Goal: Task Accomplishment & Management: Manage account settings

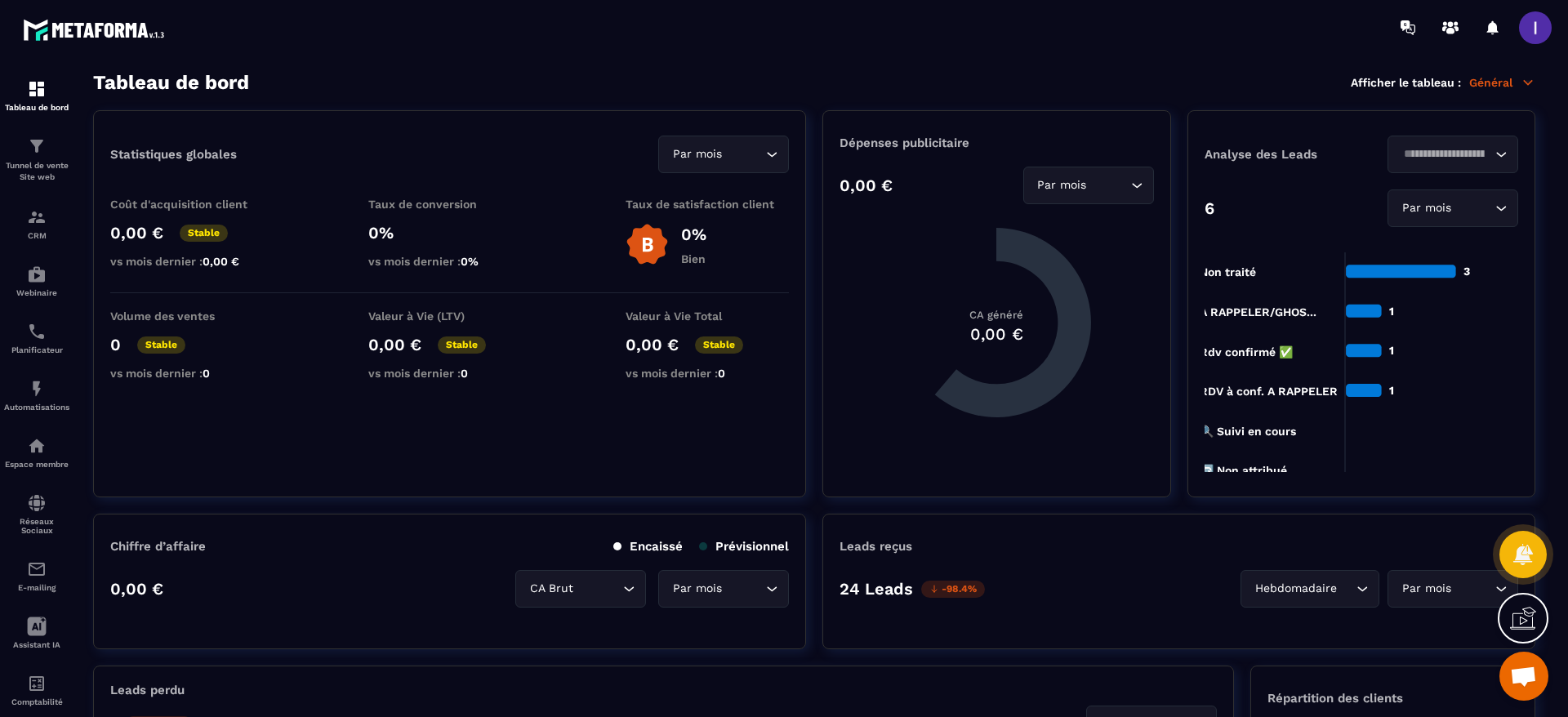
scroll to position [1046, 0]
click at [39, 223] on img at bounding box center [36, 217] width 19 height 19
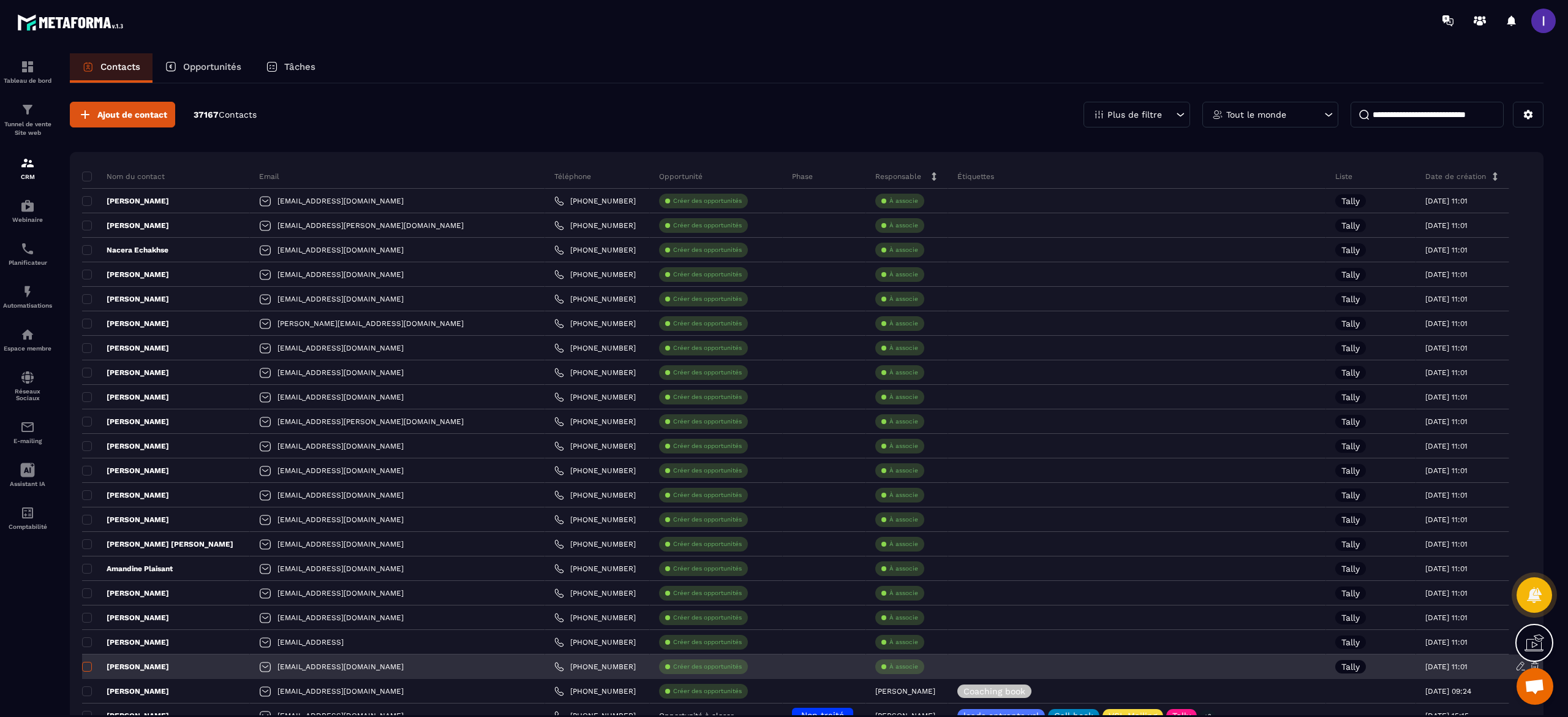
click at [84, 538] on span at bounding box center [87, 666] width 10 height 10
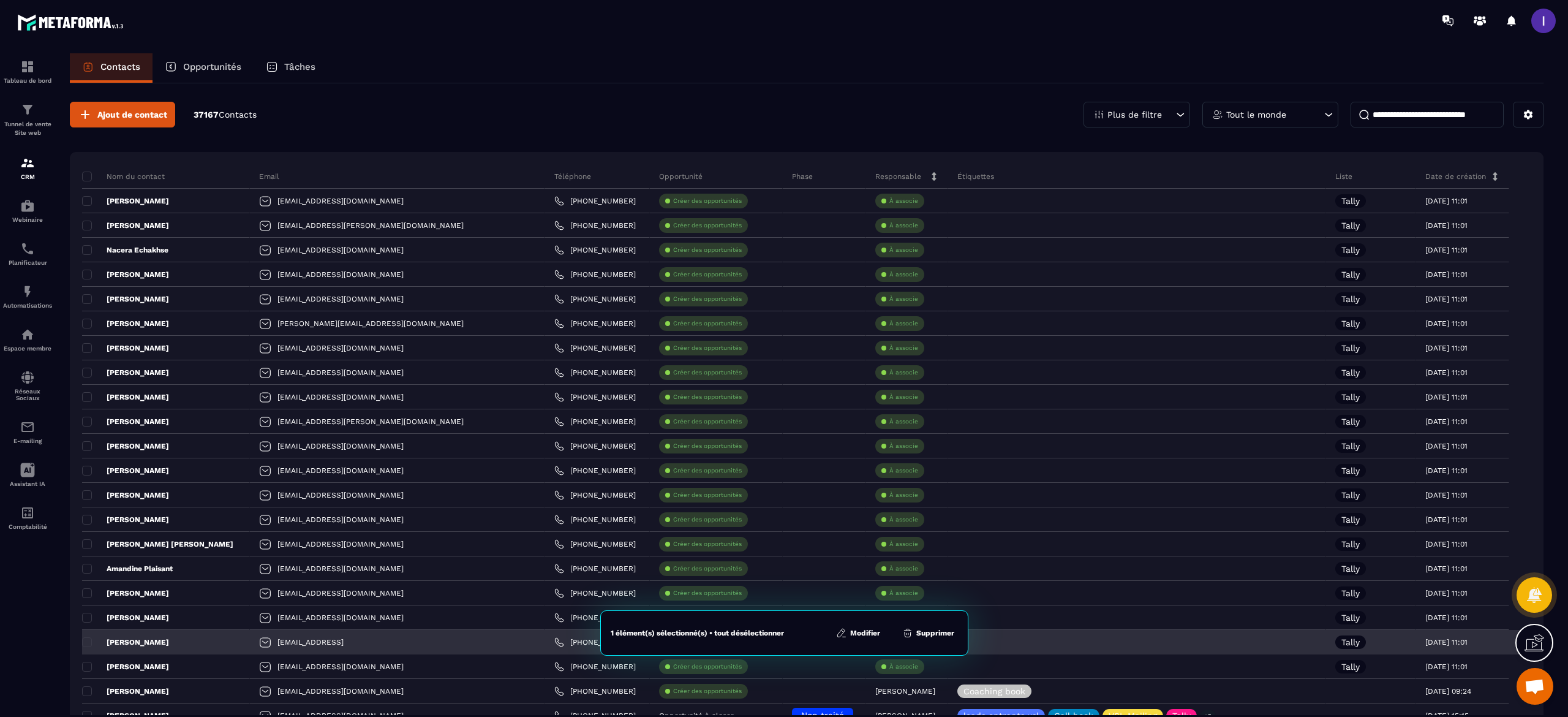
click at [96, 538] on p "[PERSON_NAME]" at bounding box center [125, 642] width 87 height 10
